Goal: Information Seeking & Learning: Find specific fact

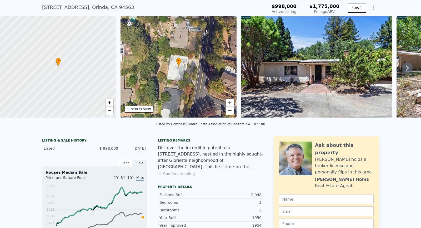
scroll to position [16, 0]
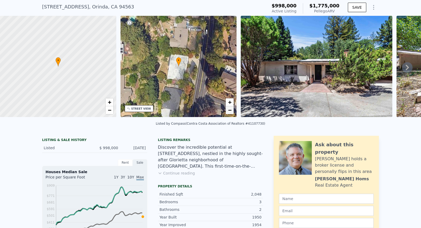
click at [229, 108] on span "−" at bounding box center [229, 110] width 3 height 7
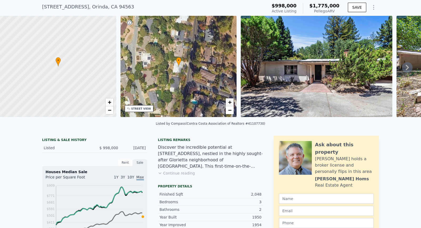
click at [229, 102] on span "+" at bounding box center [229, 102] width 3 height 7
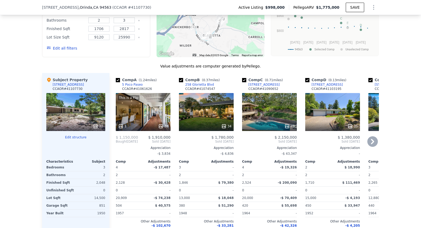
scroll to position [467, 0]
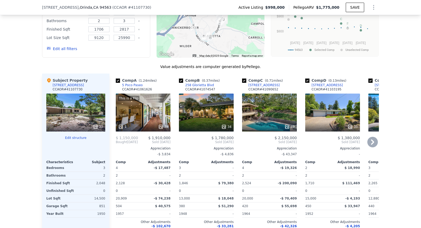
click at [370, 140] on icon at bounding box center [372, 142] width 11 height 11
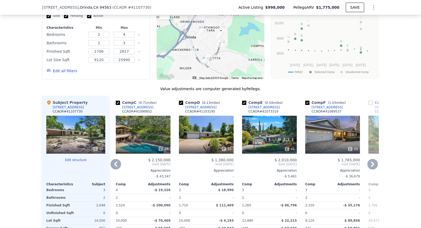
scroll to position [445, 0]
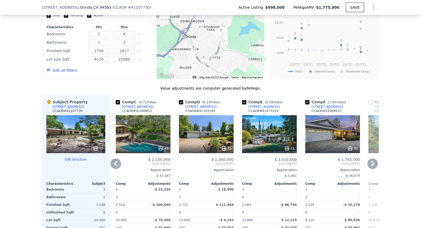
click at [220, 137] on div "31" at bounding box center [206, 134] width 55 height 38
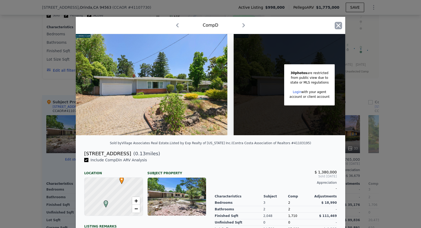
click at [339, 24] on icon "button" at bounding box center [338, 25] width 7 height 7
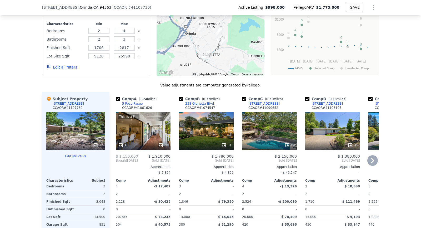
scroll to position [448, 0]
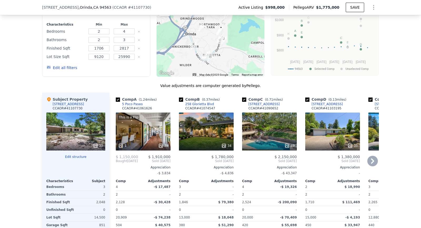
click at [213, 134] on div "34" at bounding box center [206, 131] width 55 height 38
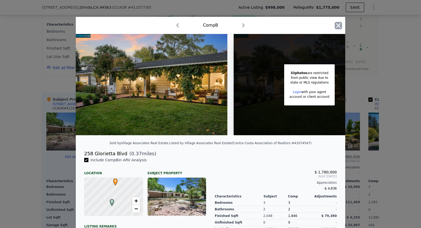
click at [336, 26] on icon "button" at bounding box center [338, 25] width 7 height 7
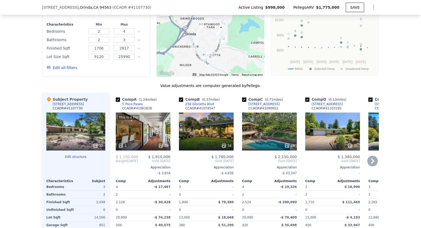
click at [140, 131] on div "This is a Flip 1 38" at bounding box center [143, 131] width 55 height 38
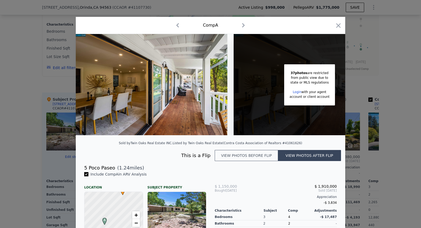
click at [103, 165] on div "5 Poco Paseo" at bounding box center [99, 167] width 31 height 7
copy div "5 Poco Paseo"
